Goal: Transaction & Acquisition: Purchase product/service

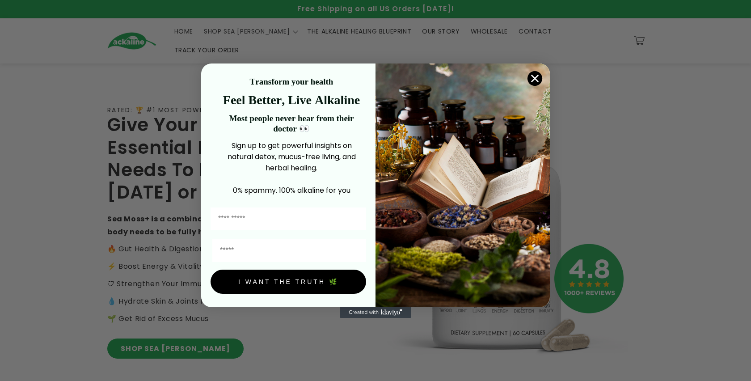
click at [535, 79] on icon "Close dialog" at bounding box center [535, 78] width 6 height 6
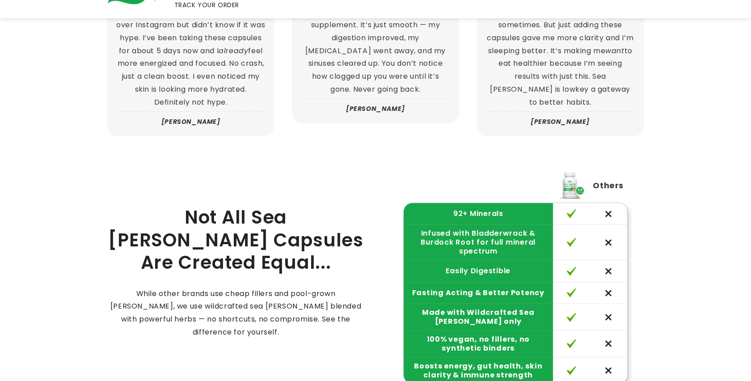
scroll to position [1720, 0]
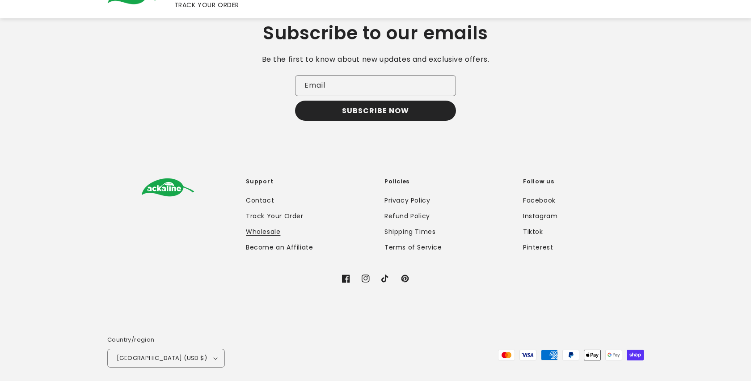
click at [271, 224] on link "Wholesale" at bounding box center [263, 232] width 34 height 16
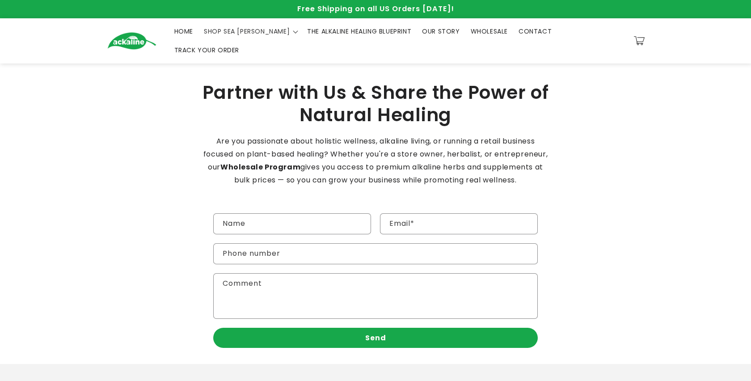
click at [142, 35] on img at bounding box center [131, 40] width 49 height 17
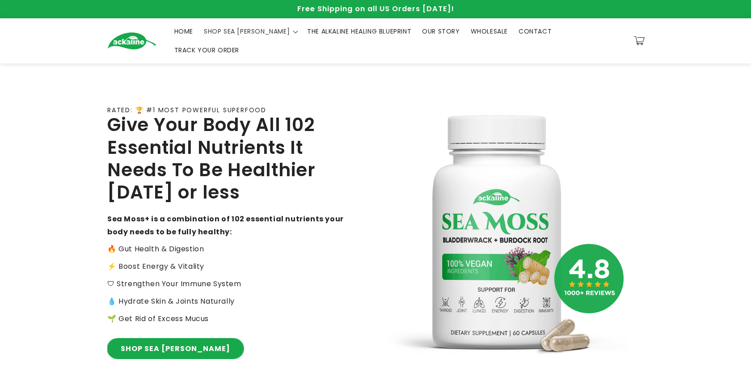
click at [164, 338] on link "SHOP SEA [PERSON_NAME]" at bounding box center [175, 348] width 136 height 20
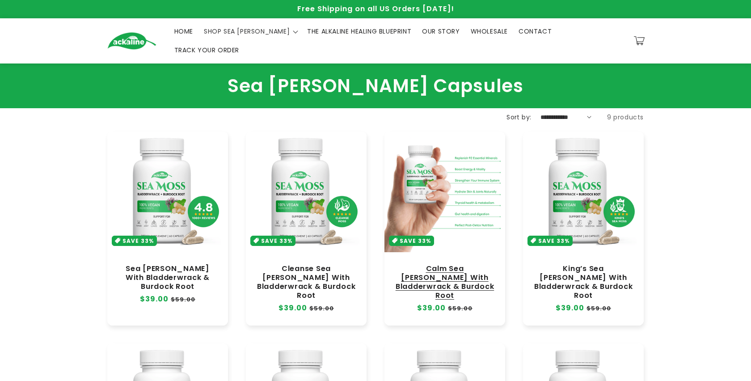
click at [443, 264] on link "Calm Sea Moss With Bladderwrack & Burdock Root" at bounding box center [444, 282] width 103 height 36
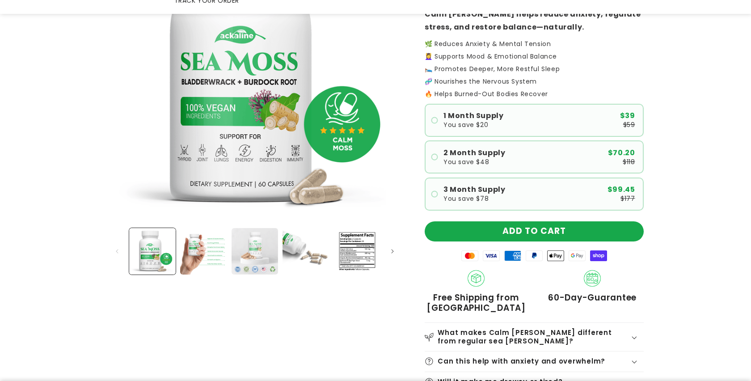
scroll to position [152, 0]
click at [250, 250] on button "Load image 3 in gallery view" at bounding box center [255, 251] width 47 height 47
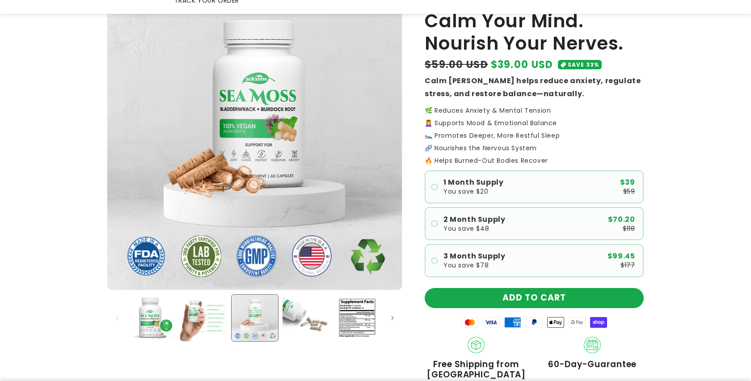
scroll to position [84, 0]
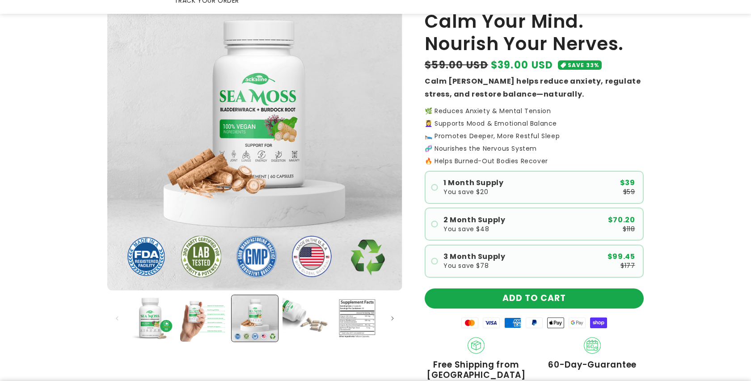
click at [363, 311] on button "Load image 5 in gallery view" at bounding box center [357, 318] width 47 height 47
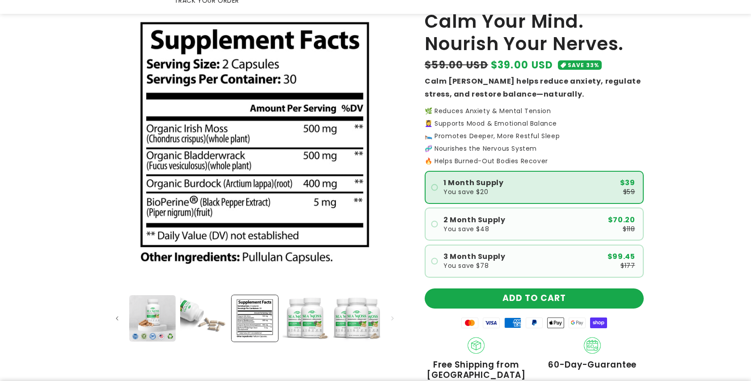
scroll to position [0, 0]
